Goal: Information Seeking & Learning: Understand process/instructions

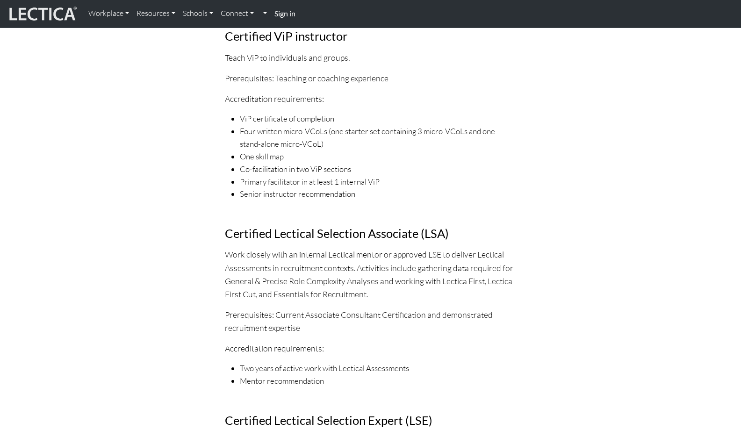
scroll to position [950, 0]
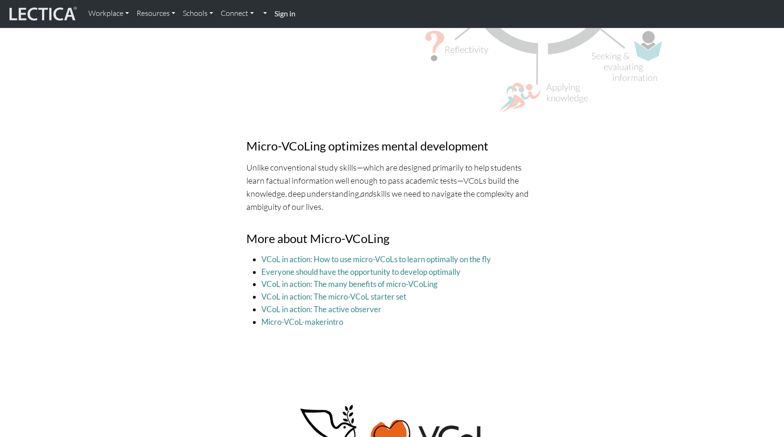
scroll to position [3022, 0]
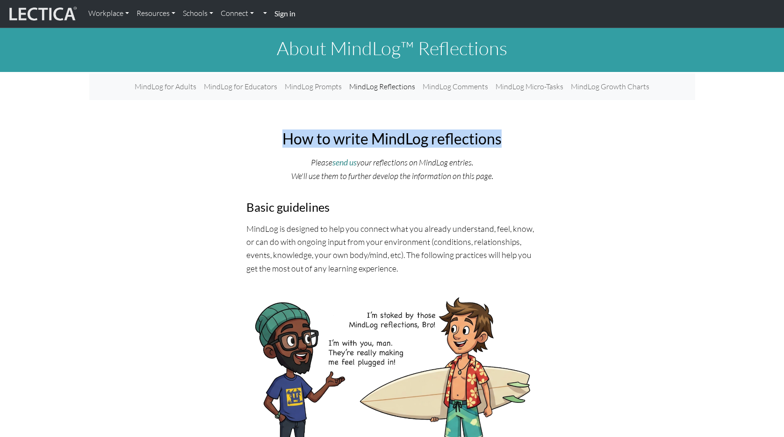
drag, startPoint x: 285, startPoint y: 138, endPoint x: 506, endPoint y: 144, distance: 220.7
click at [506, 144] on h2 "How to write MindLog reflections" at bounding box center [392, 139] width 292 height 18
copy h2 "How to write MindLog reflections"
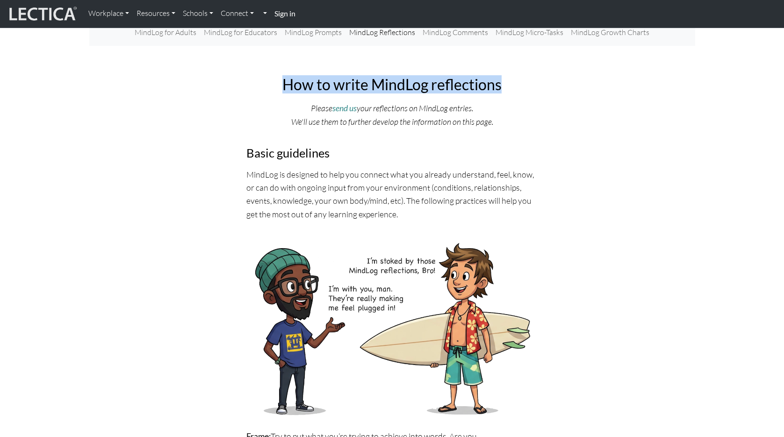
scroll to position [62, 0]
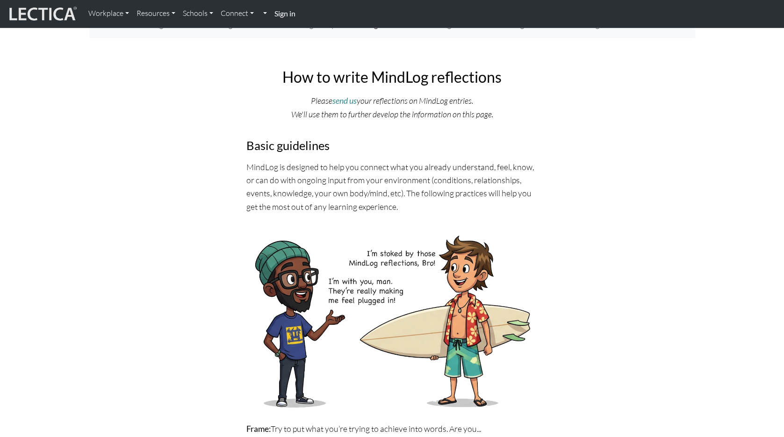
click at [253, 147] on h3 "Basic guidelines" at bounding box center [392, 145] width 292 height 14
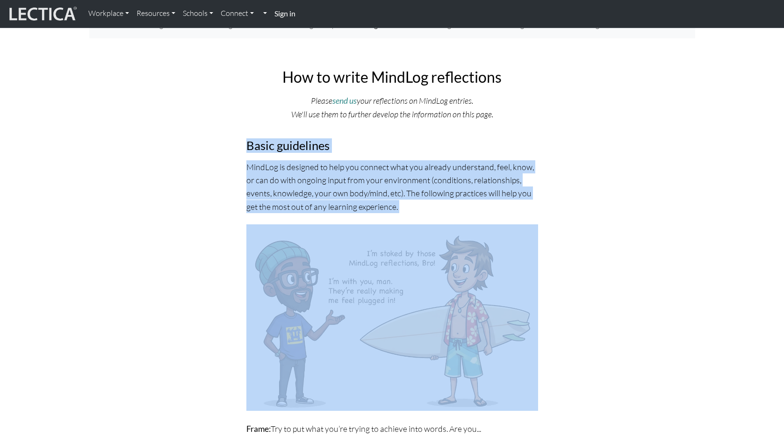
drag, startPoint x: 246, startPoint y: 143, endPoint x: 299, endPoint y: 256, distance: 123.8
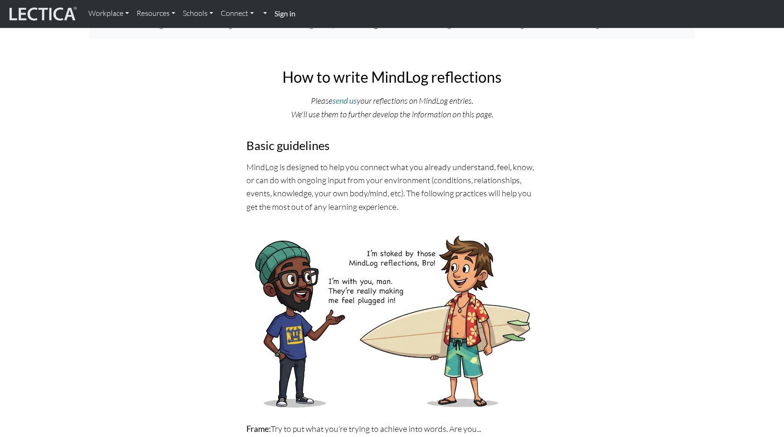
click at [280, 163] on p "MindLog is designed to help you connect what you already understand, feel, know…" at bounding box center [392, 186] width 292 height 53
click at [248, 145] on h3 "Basic guidelines" at bounding box center [392, 145] width 292 height 14
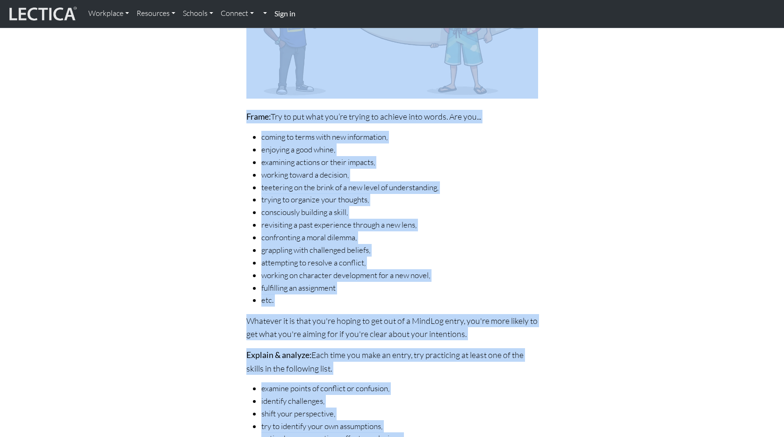
scroll to position [1094, 0]
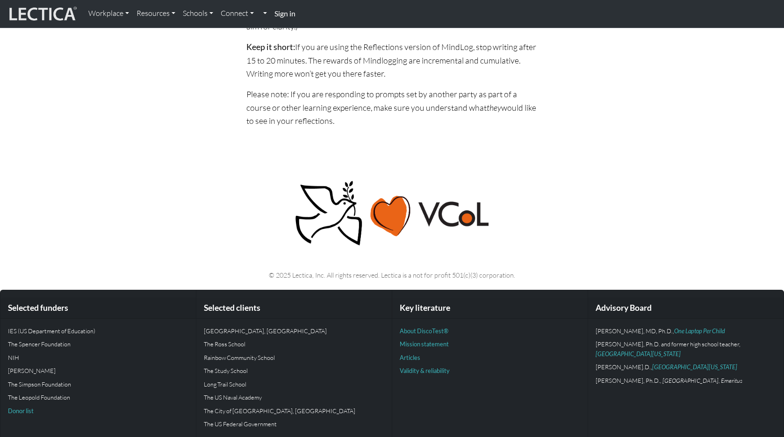
drag, startPoint x: 248, startPoint y: 142, endPoint x: 341, endPoint y: 120, distance: 95.2
copy div "Basic guidelines MindLog is designed to help you connect what you already under…"
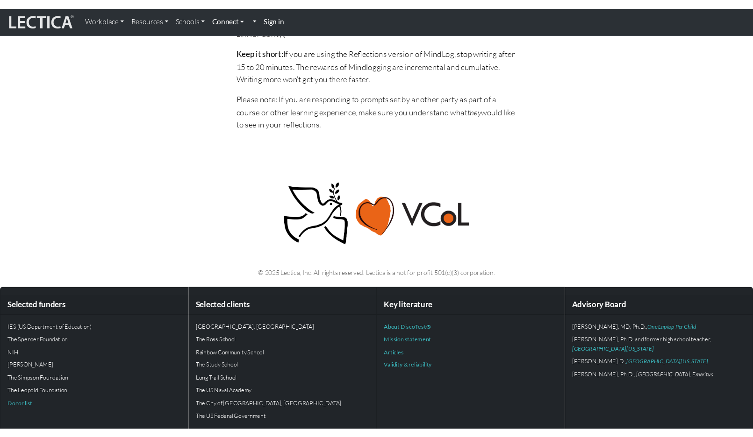
scroll to position [1094, 0]
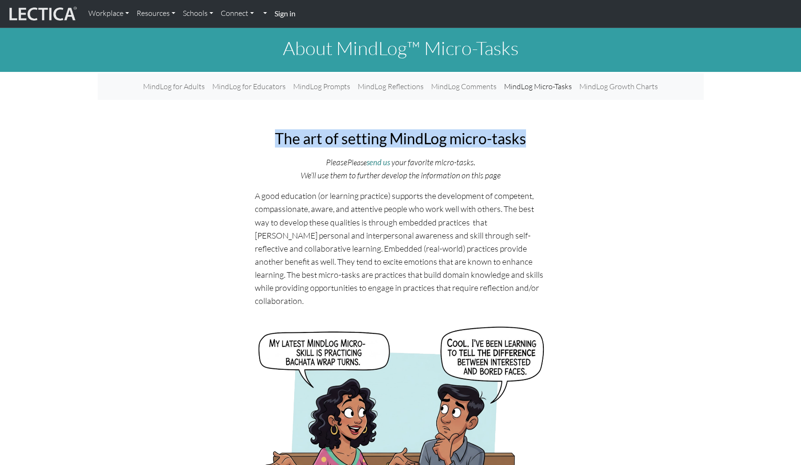
drag, startPoint x: 278, startPoint y: 137, endPoint x: 530, endPoint y: 136, distance: 251.4
click at [530, 136] on h2 "The art of setting MindLog micro-tasks" at bounding box center [401, 139] width 292 height 18
copy h2 "The art of setting MindLog micro-tasks"
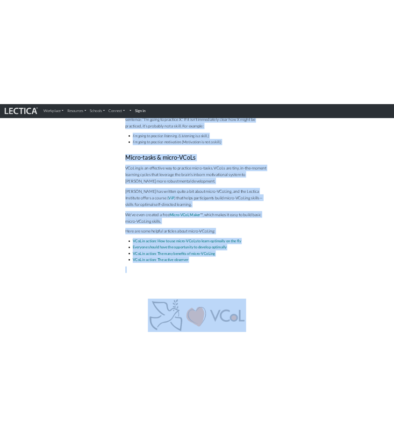
scroll to position [1987, 0]
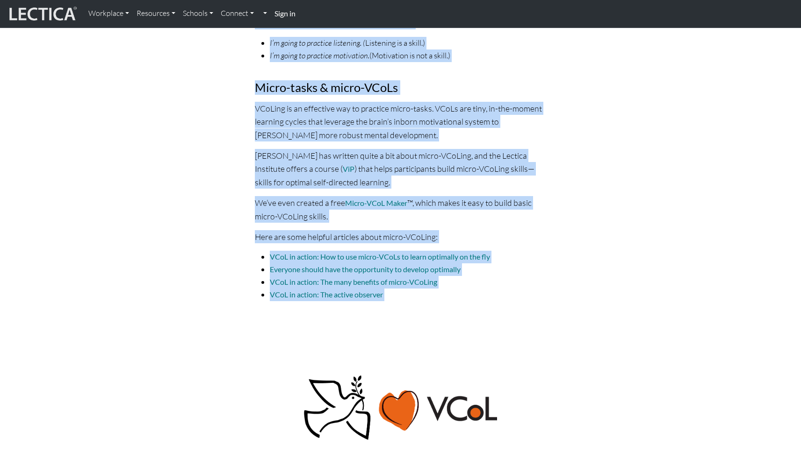
drag, startPoint x: 255, startPoint y: 195, endPoint x: 400, endPoint y: 293, distance: 175.4
copy div "L ipsu dolorsita (co adipisci elitsedd) eiusmodt inc utlaboreetd ma aliquaeni, …"
click at [319, 123] on p "VCoLing is an effective way to practice micro-tasks. VCoLs are tiny, in-the-mom…" at bounding box center [401, 121] width 292 height 39
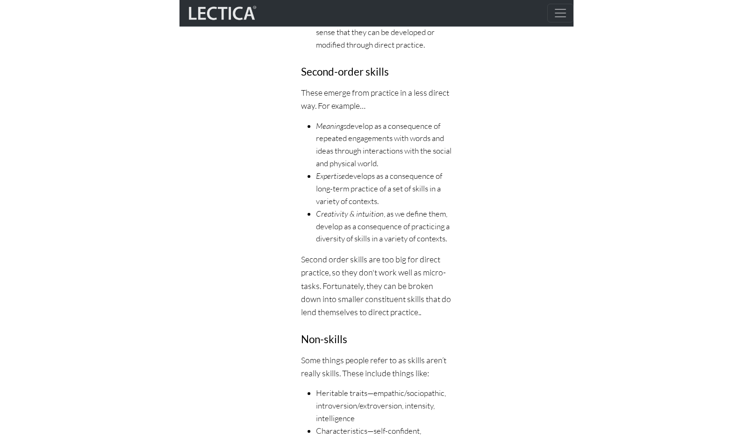
scroll to position [2170, 0]
